Goal: Task Accomplishment & Management: Manage account settings

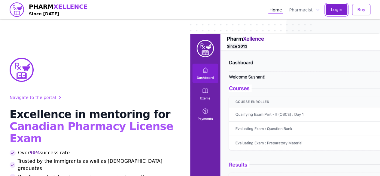
click at [341, 10] on span "Login" at bounding box center [336, 10] width 11 height 6
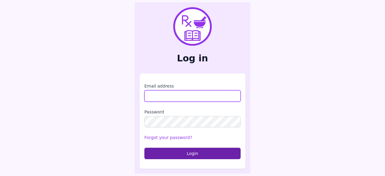
click at [174, 100] on input "Email address" at bounding box center [192, 95] width 96 height 11
click at [303, 98] on main "Log in Email address Password Forgot your password? Login" at bounding box center [192, 88] width 385 height 176
click at [179, 98] on input "Email address" at bounding box center [192, 95] width 96 height 11
click at [171, 97] on input "Email address" at bounding box center [192, 95] width 96 height 11
click at [307, 127] on main "Log in Email address Password Forgot your password? Login" at bounding box center [192, 88] width 385 height 176
